Goal: Task Accomplishment & Management: Manage account settings

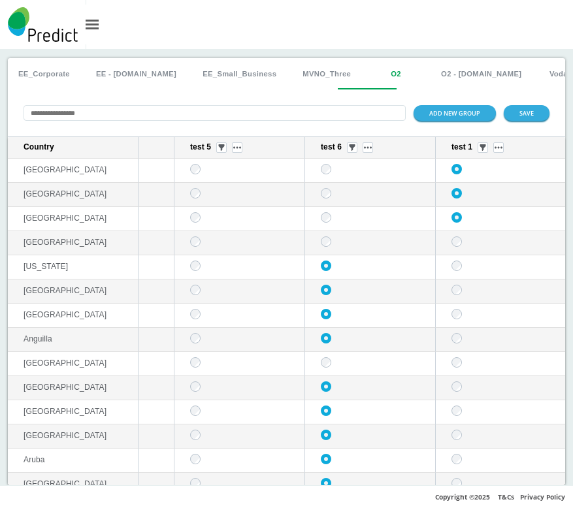
scroll to position [0, 377]
click at [530, 121] on div "ADD NEW GROUP SAVE" at bounding box center [286, 112] width 557 height 47
click at [519, 118] on button "SAVE" at bounding box center [527, 112] width 46 height 15
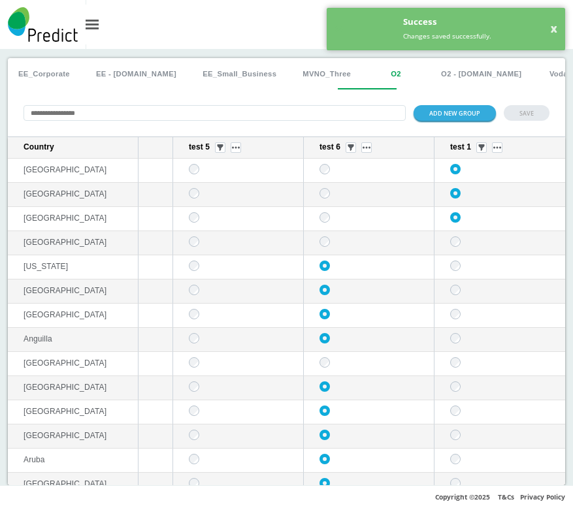
click at [442, 82] on button "O2 - [DOMAIN_NAME]" at bounding box center [480, 73] width 101 height 31
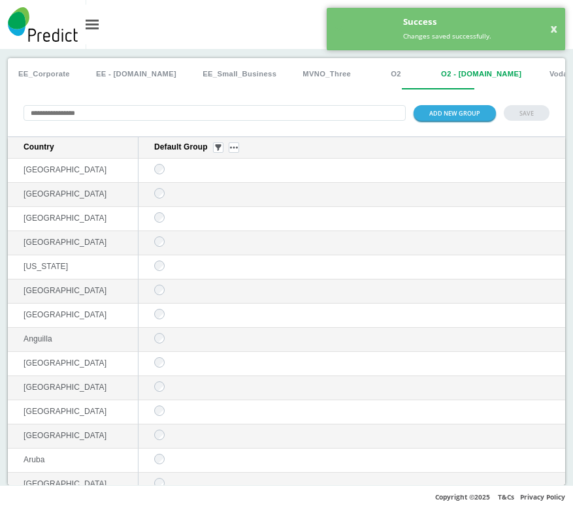
scroll to position [0, 0]
click at [371, 80] on button "O2" at bounding box center [395, 73] width 59 height 31
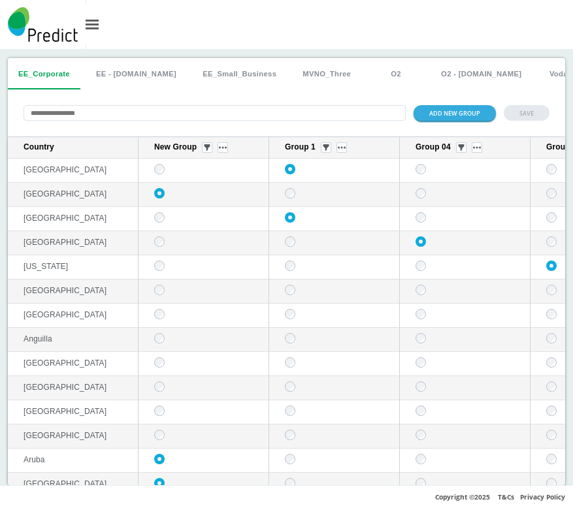
click at [366, 76] on button "O2" at bounding box center [395, 73] width 59 height 31
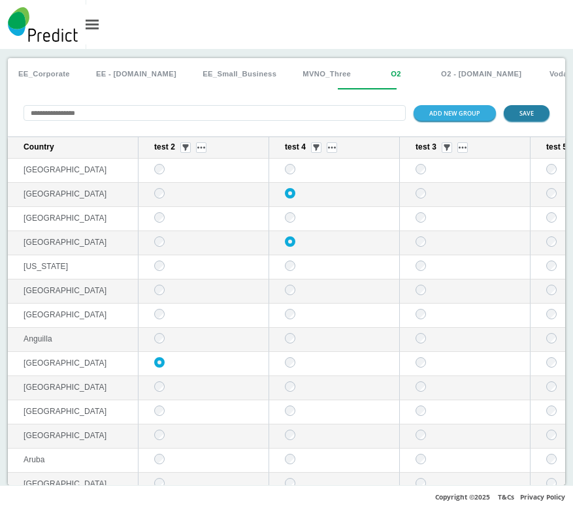
click at [510, 111] on button "SAVE" at bounding box center [527, 112] width 46 height 15
click at [437, 78] on button "O2 - [DOMAIN_NAME]" at bounding box center [480, 73] width 101 height 31
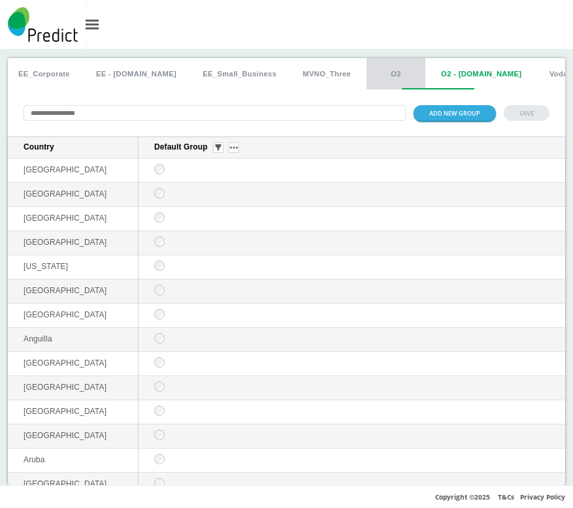
click at [368, 78] on button "O2" at bounding box center [395, 73] width 59 height 31
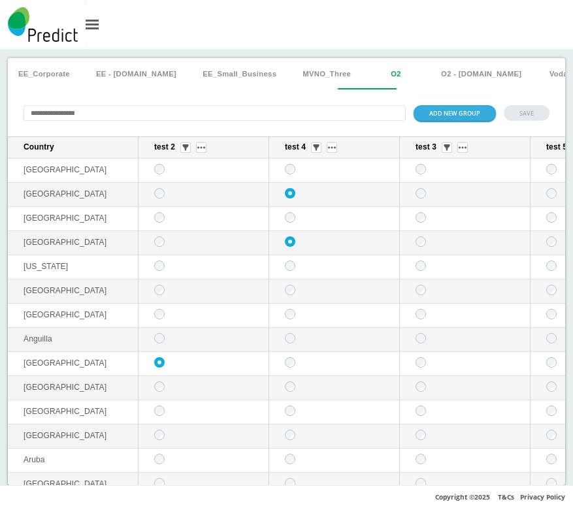
click at [165, 197] on td "sticky table" at bounding box center [203, 195] width 131 height 24
click at [511, 120] on button "SAVE" at bounding box center [527, 112] width 46 height 15
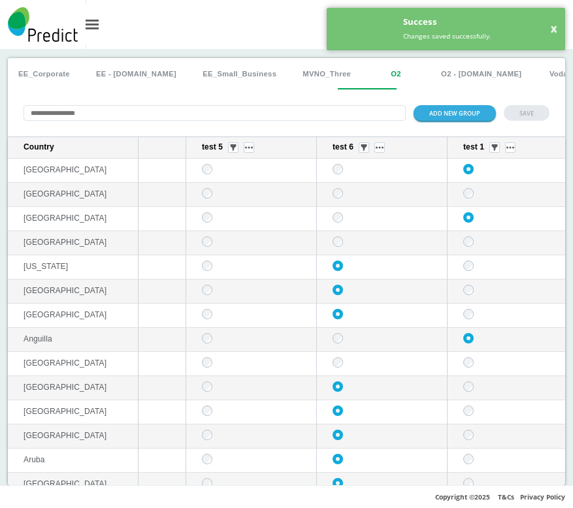
scroll to position [0, 377]
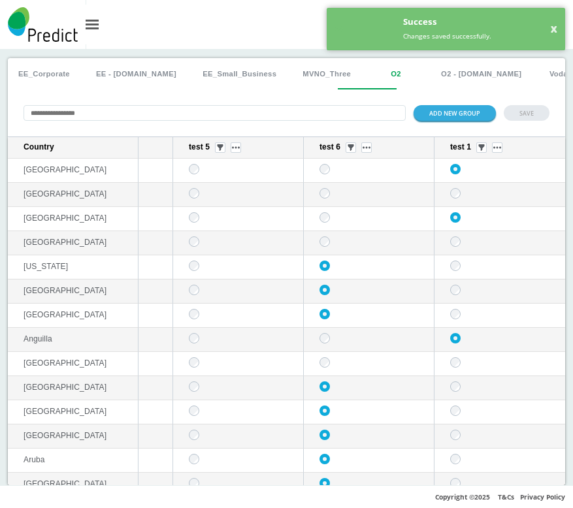
click at [292, 79] on button "MVNO_Three" at bounding box center [326, 73] width 69 height 31
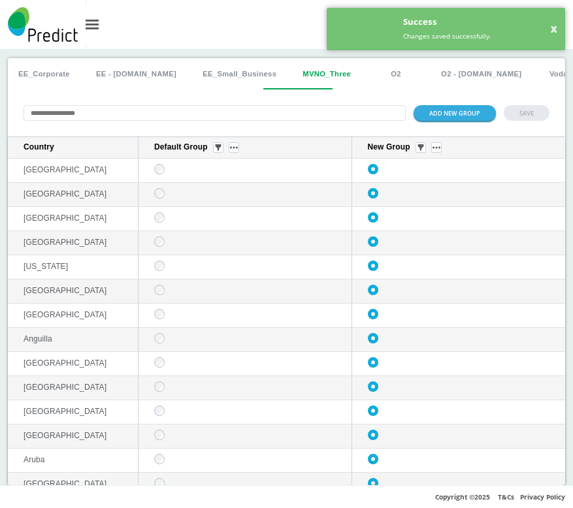
scroll to position [0, 0]
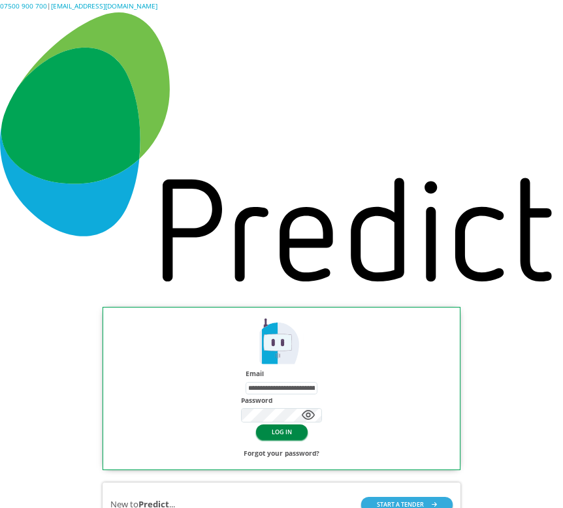
click at [293, 434] on button "LOG IN" at bounding box center [282, 432] width 52 height 15
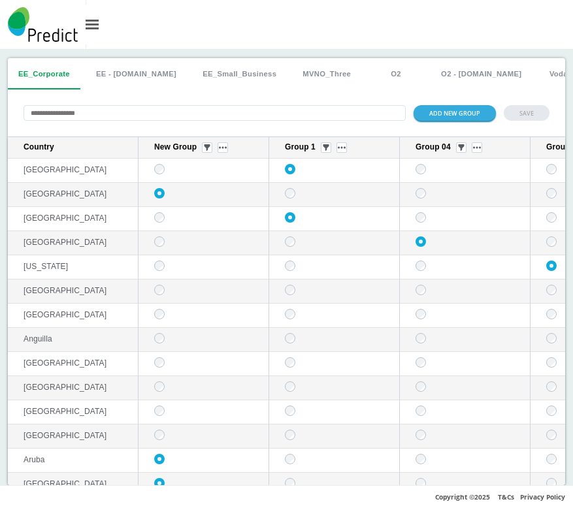
click at [366, 67] on button "O2" at bounding box center [395, 73] width 59 height 31
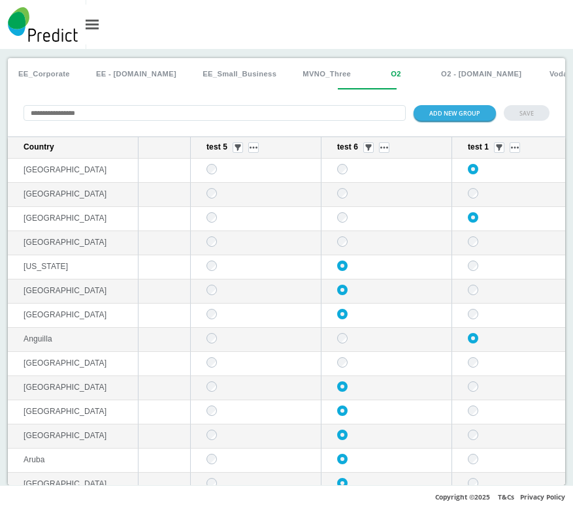
scroll to position [0, 377]
